Goal: Task Accomplishment & Management: Complete application form

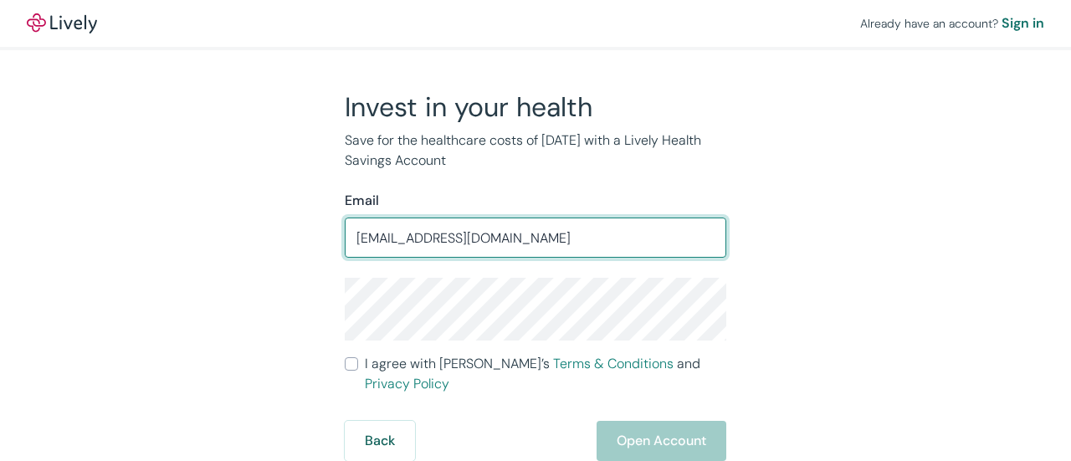
type input "[EMAIL_ADDRESS][DOMAIN_NAME]"
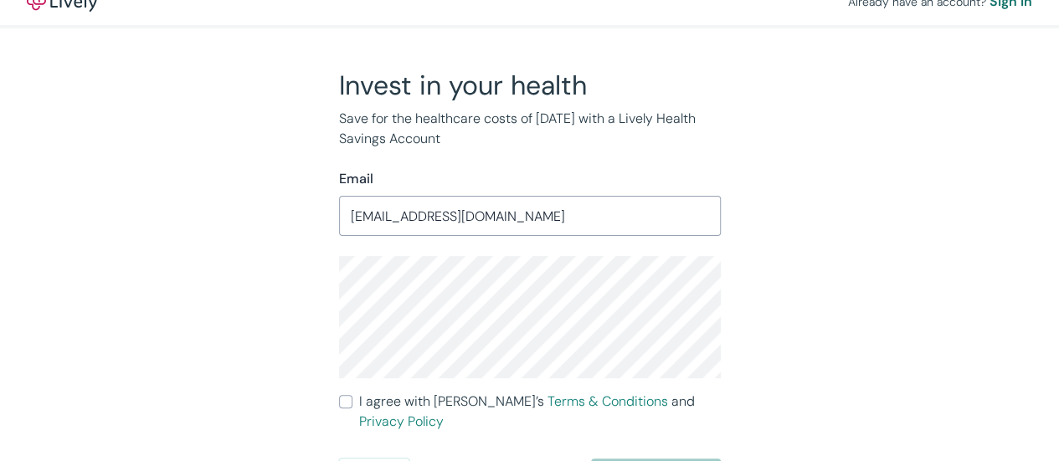
scroll to position [38, 0]
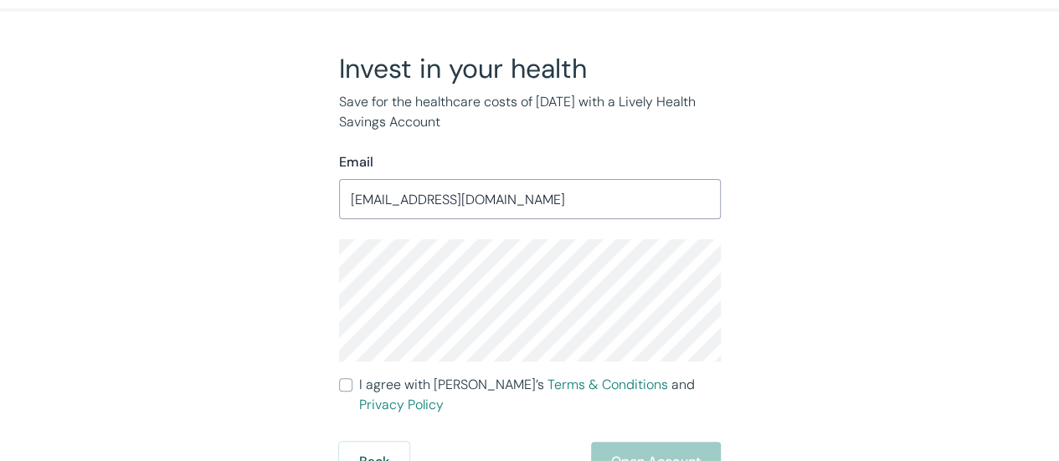
click at [352, 385] on label "I agree with Lively’s Terms & Conditions and Privacy Policy" at bounding box center [530, 395] width 382 height 40
click at [352, 385] on input "I agree with Lively’s Terms & Conditions and Privacy Policy" at bounding box center [345, 384] width 13 height 13
checkbox input "true"
click at [669, 442] on button "Open Account" at bounding box center [656, 462] width 130 height 40
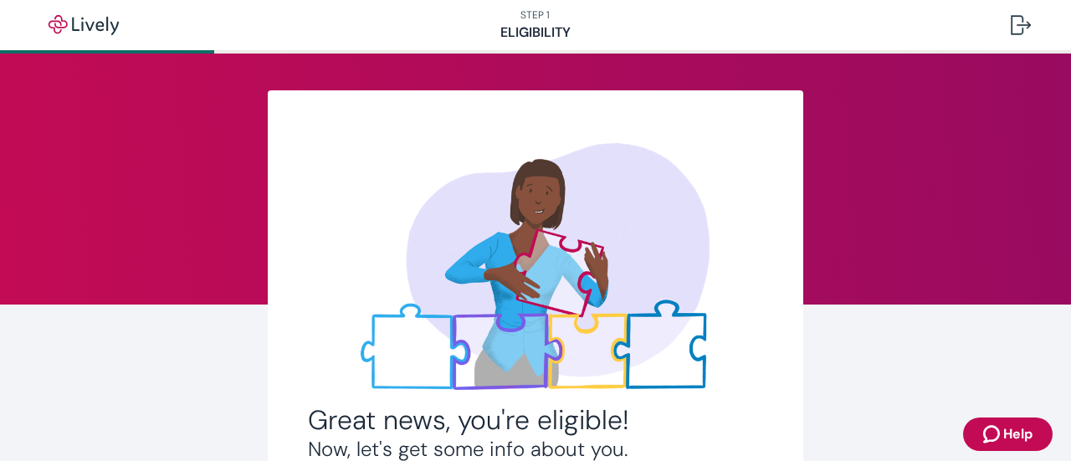
scroll to position [433, 0]
